Goal: Find specific page/section: Find specific page/section

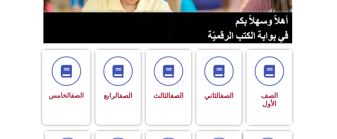
scroll to position [95, 0]
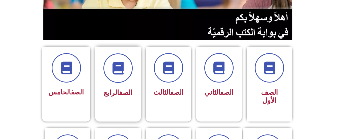
click at [124, 84] on div "الصف الرابع" at bounding box center [118, 76] width 32 height 46
click at [119, 94] on link "الصف" at bounding box center [125, 92] width 13 height 8
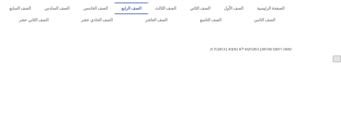
click at [148, 10] on link "الصف الرابع" at bounding box center [132, 9] width 34 height 12
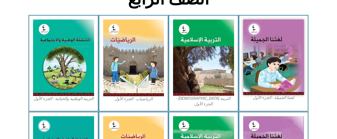
scroll to position [151, 0]
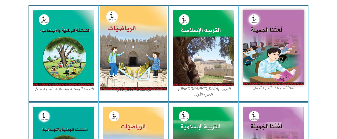
click at [134, 66] on img at bounding box center [133, 48] width 67 height 84
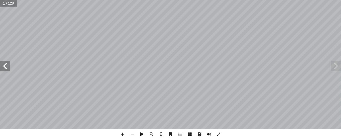
click at [9, 68] on span at bounding box center [5, 66] width 10 height 10
click at [5, 69] on span at bounding box center [5, 66] width 10 height 10
click at [4, 65] on span at bounding box center [5, 66] width 10 height 10
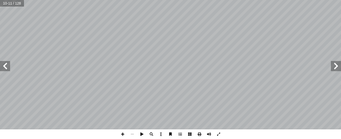
click at [4, 65] on span at bounding box center [5, 66] width 10 height 10
click at [223, 52] on html "الصفحة الرئيسية الصف الأول الصف الثاني الصف الثالث الصف الرابع الصف الخامس الصف…" at bounding box center [170, 26] width 341 height 52
click at [7, 65] on span at bounding box center [5, 66] width 10 height 10
